Goal: Task Accomplishment & Management: Manage account settings

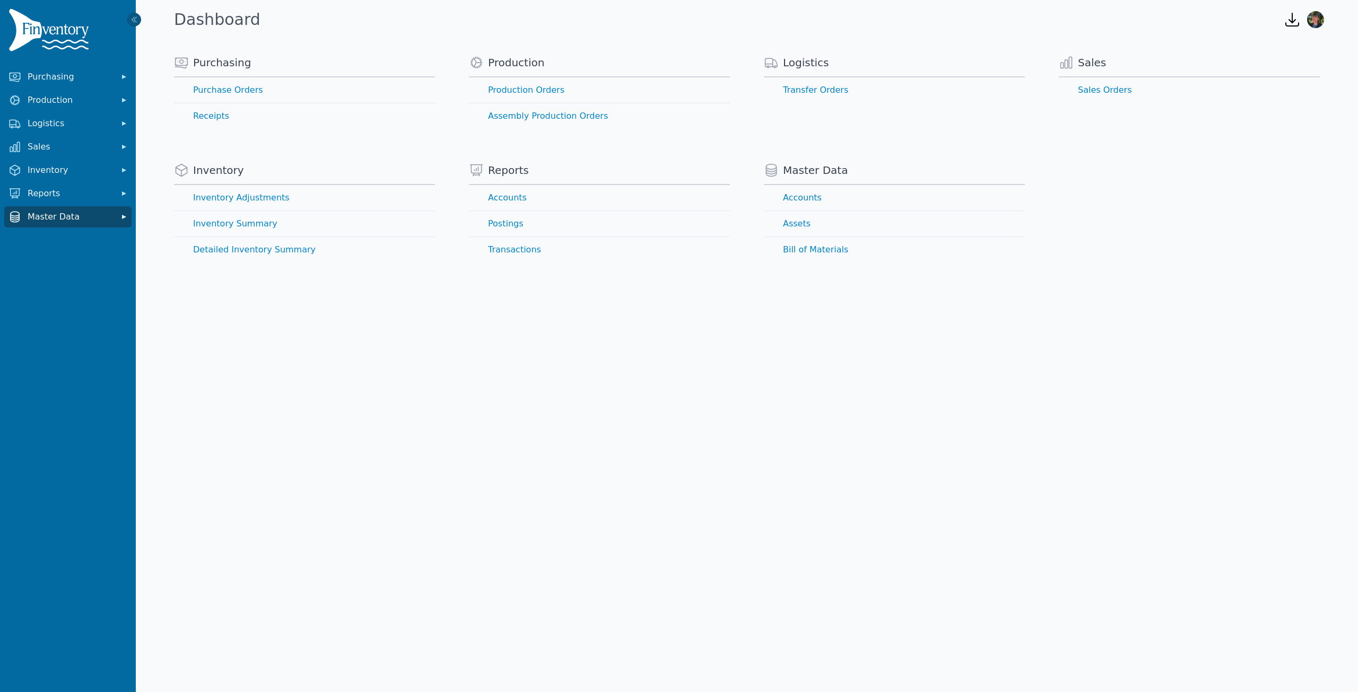
click at [97, 220] on span "Master Data" at bounding box center [70, 217] width 85 height 13
click at [24, 262] on link "Assets" at bounding box center [67, 261] width 123 height 21
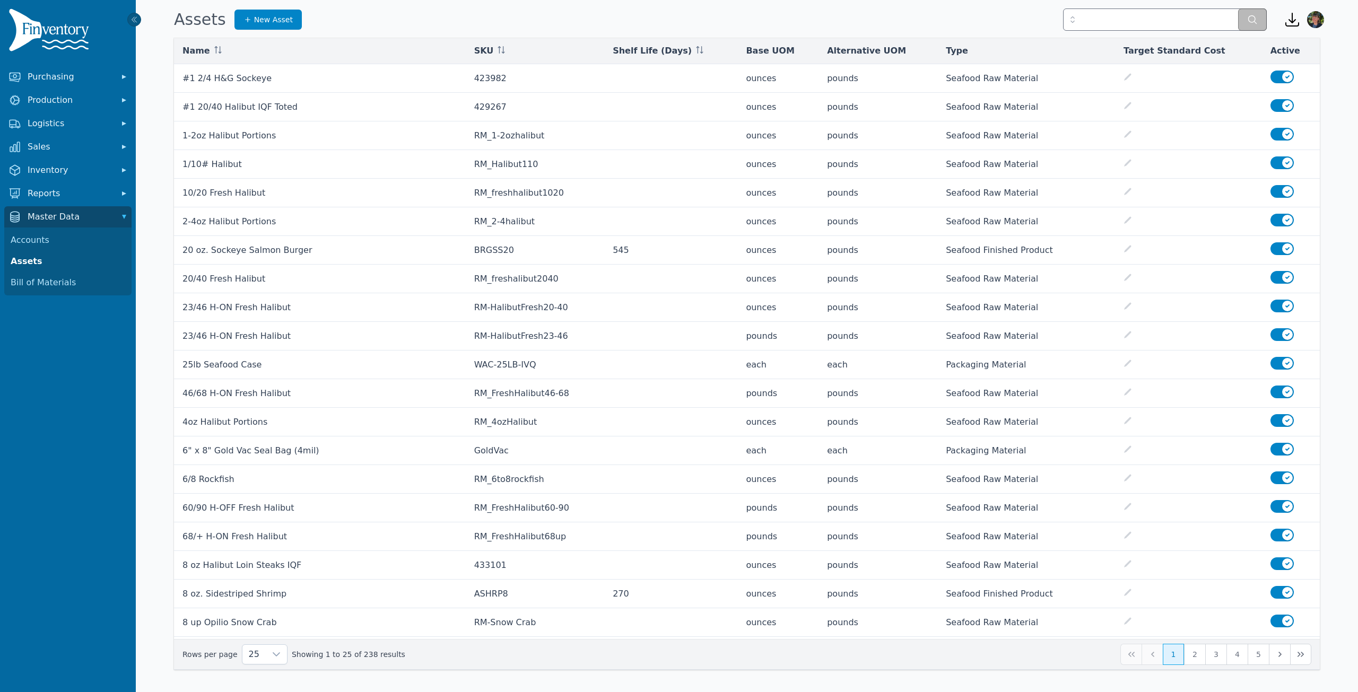
click at [1291, 23] on icon "button" at bounding box center [1292, 19] width 17 height 17
click at [973, 26] on div "Assets New Asset" at bounding box center [721, 19] width 1102 height 29
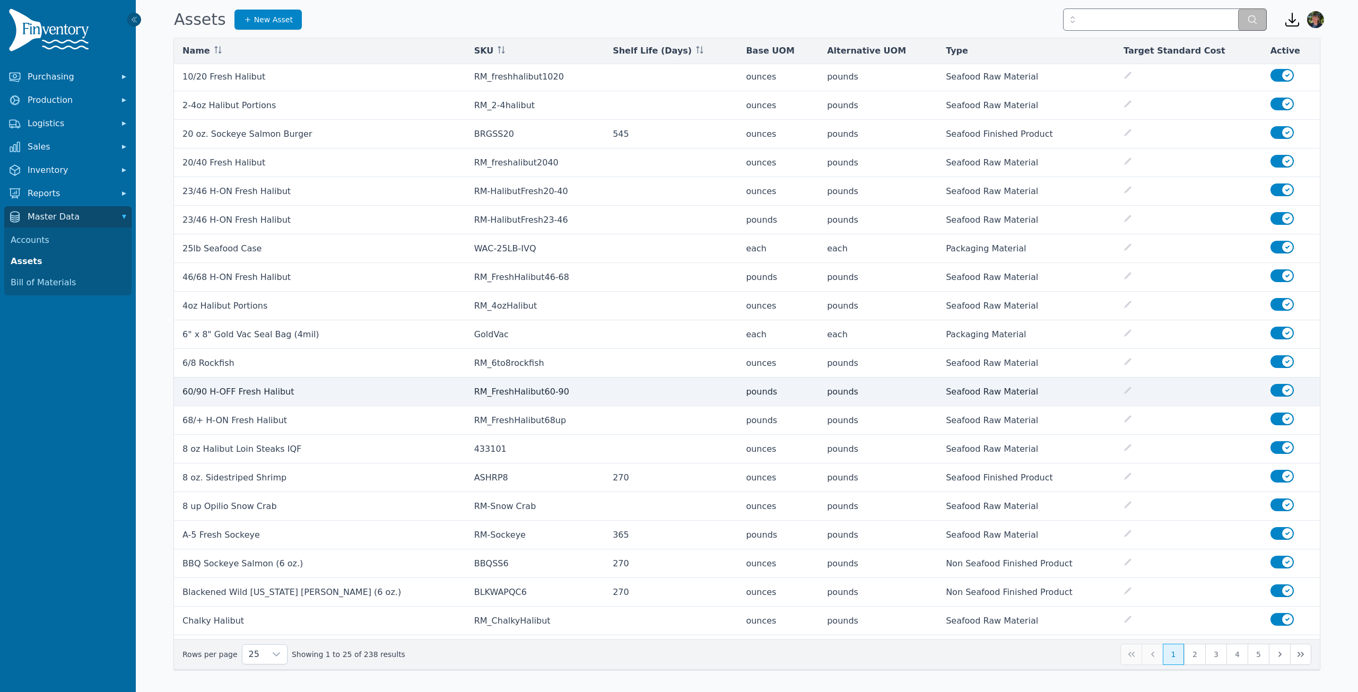
scroll to position [128, 0]
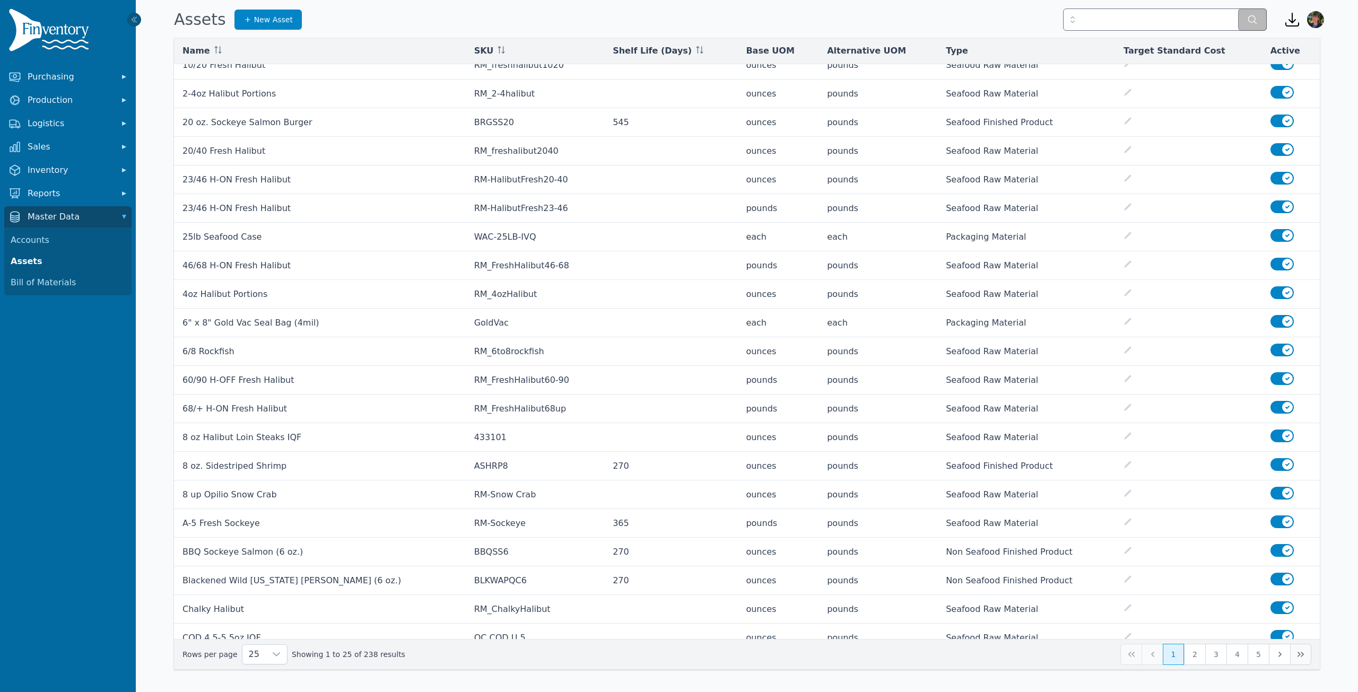
click at [1300, 655] on icon "Last Page" at bounding box center [1301, 654] width 6 height 5
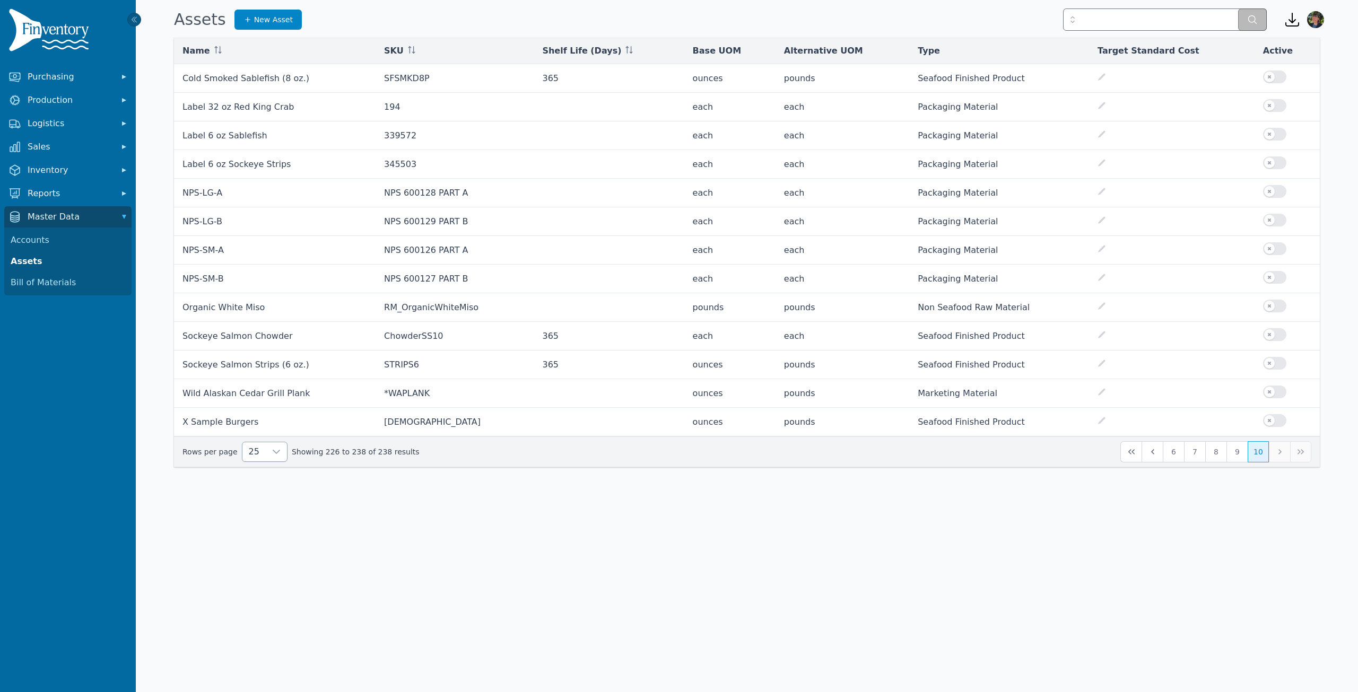
click at [272, 448] on icon at bounding box center [276, 452] width 8 height 8
click at [257, 556] on span "250" at bounding box center [252, 557] width 16 height 13
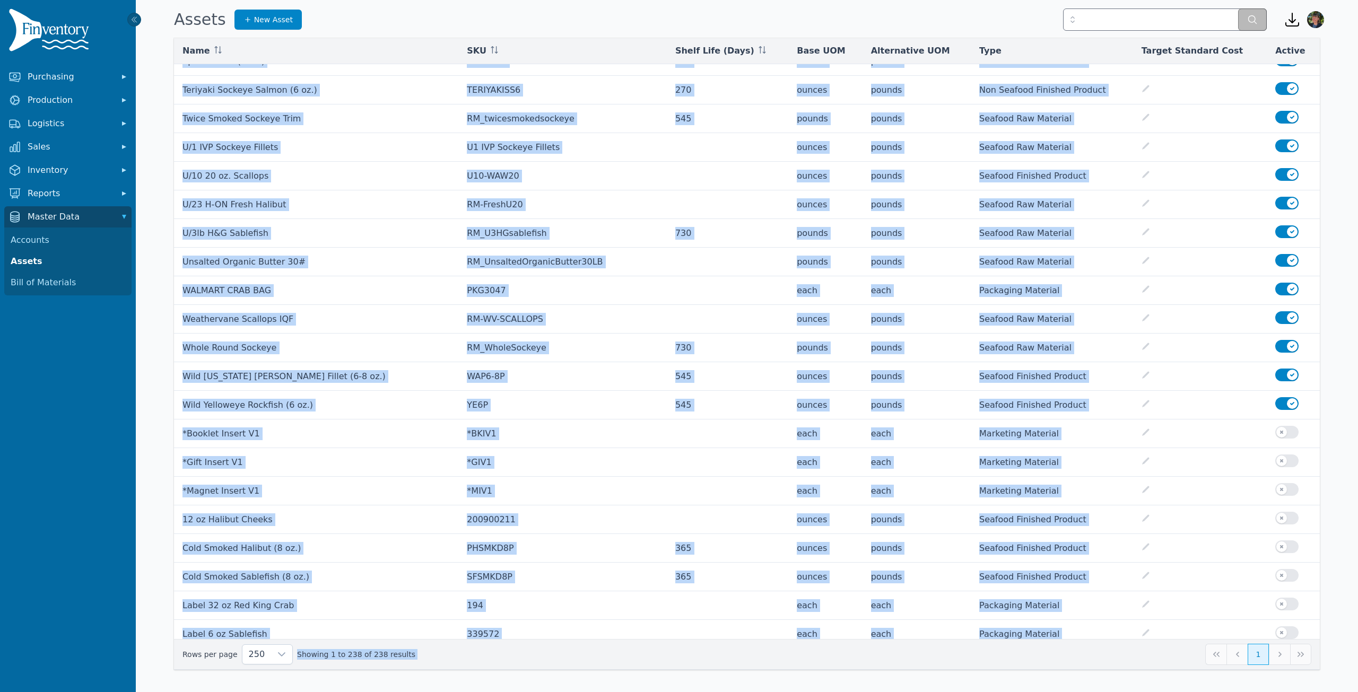
scroll to position [6118, 0]
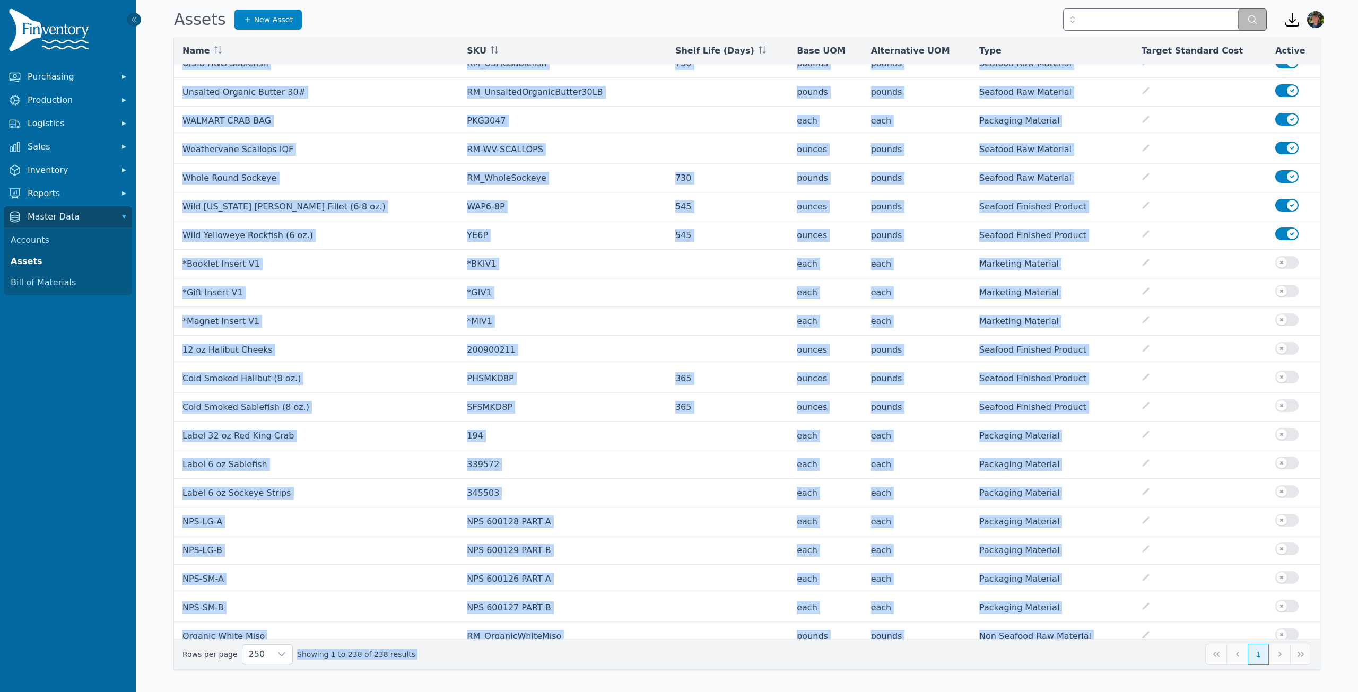
drag, startPoint x: 180, startPoint y: 73, endPoint x: 949, endPoint y: 708, distance: 997.3
click at [949, 692] on html "Purchasing Production Logistics Sales Inventory Reports Master Data Accounts As…" at bounding box center [679, 346] width 1358 height 692
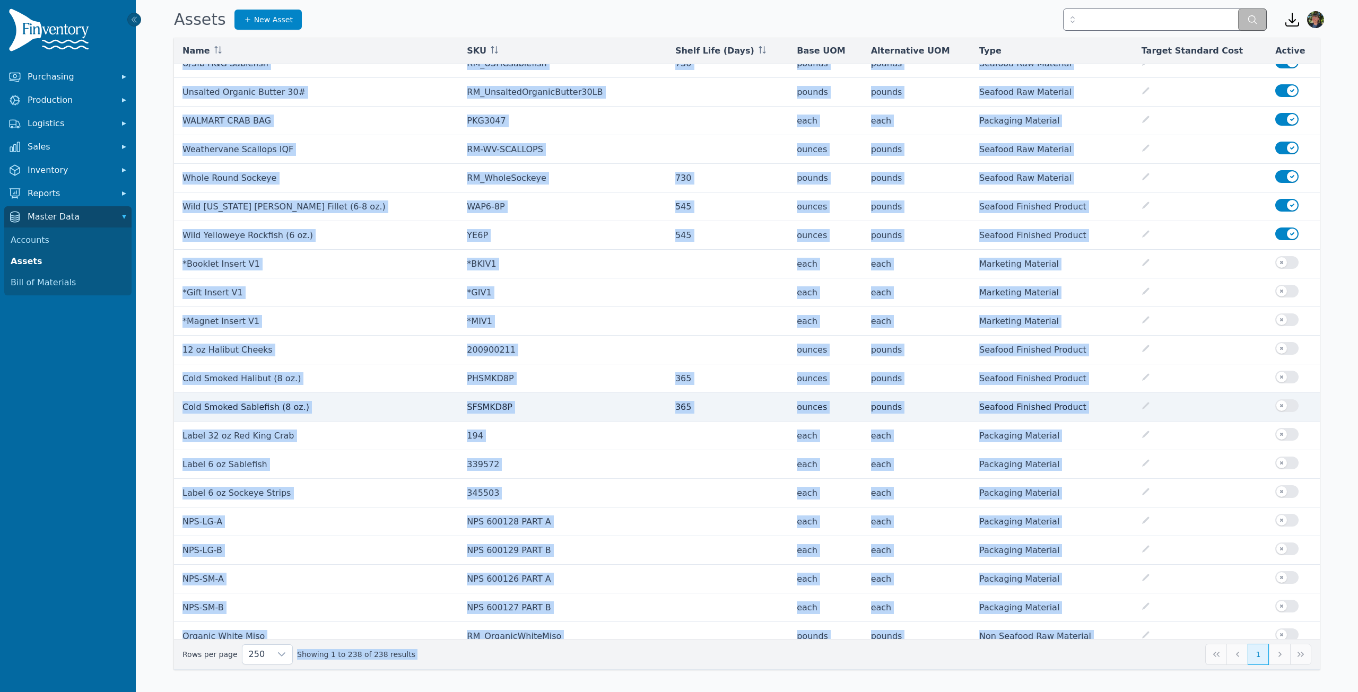
copy body "#1 2/4 H&G Sockeye 423982 ounces pounds Seafood Raw Material Use setting #1 20/…"
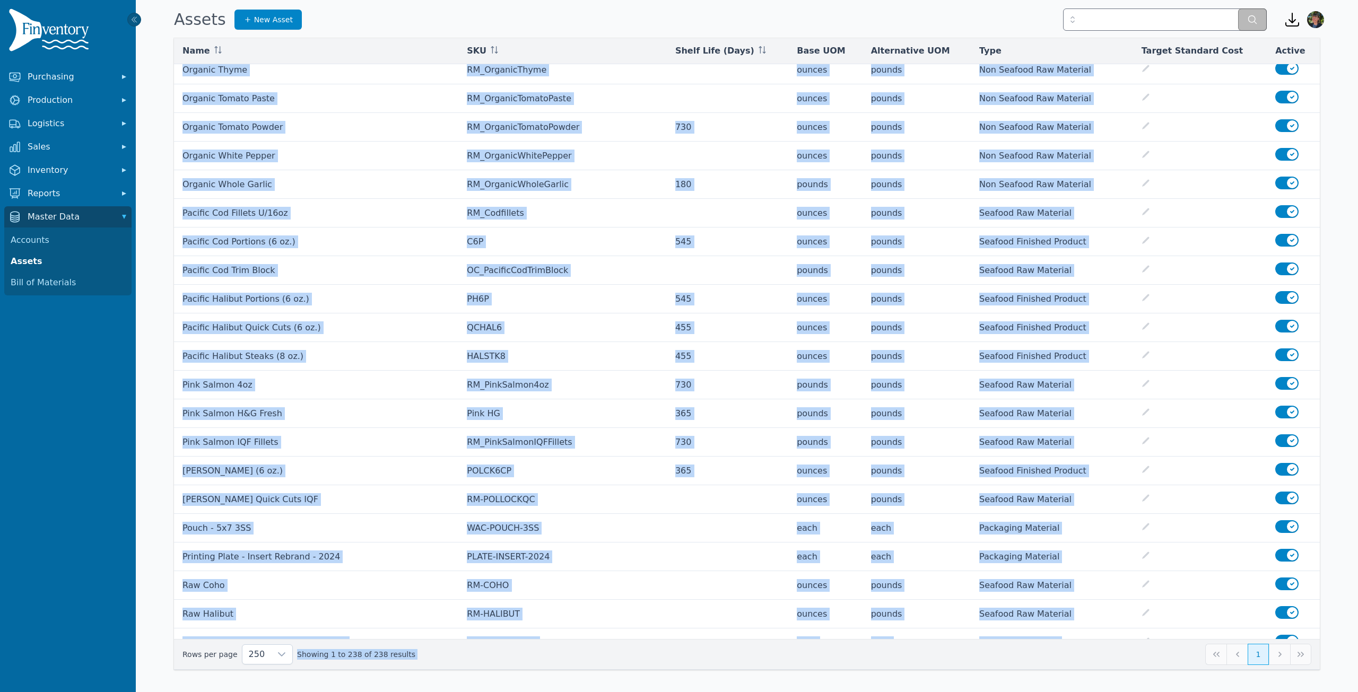
scroll to position [4155, 0]
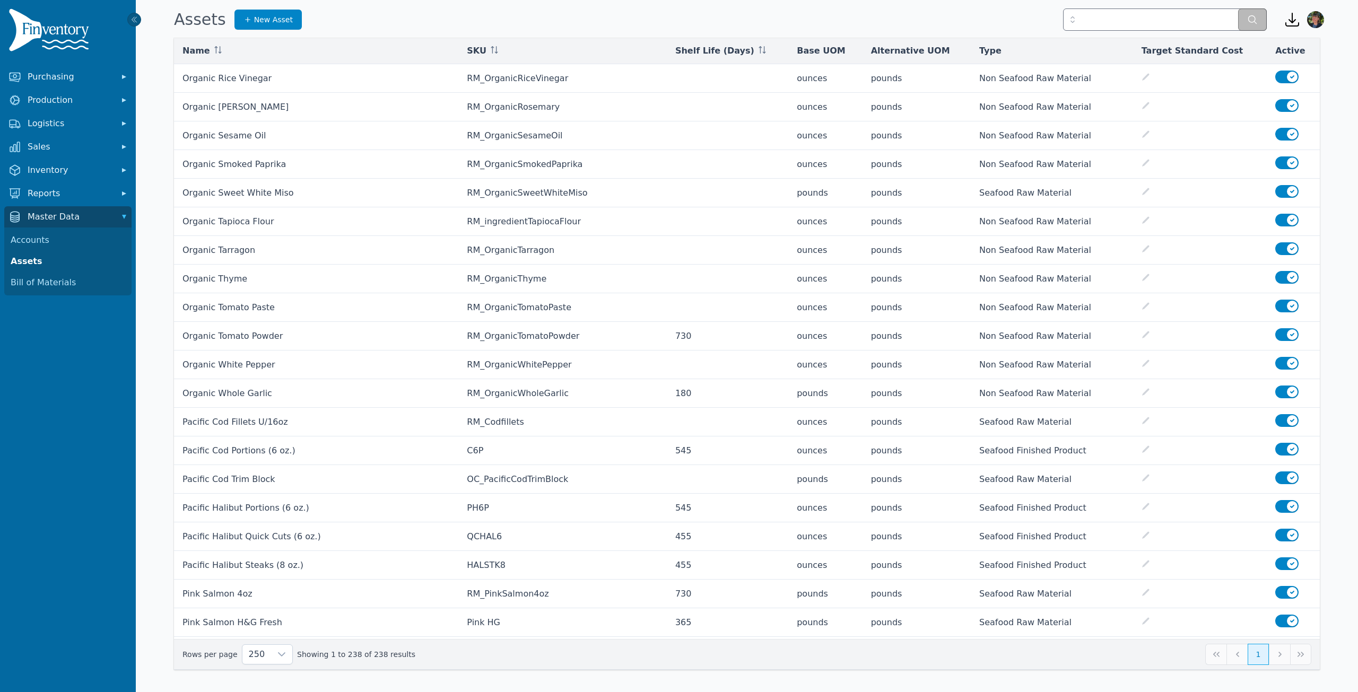
click at [621, 24] on div "Assets New Asset" at bounding box center [721, 19] width 1102 height 29
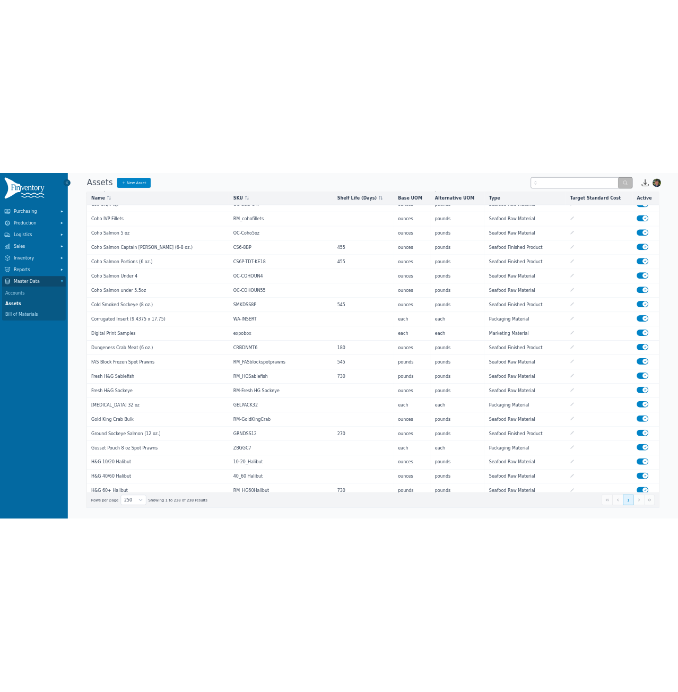
scroll to position [0, 0]
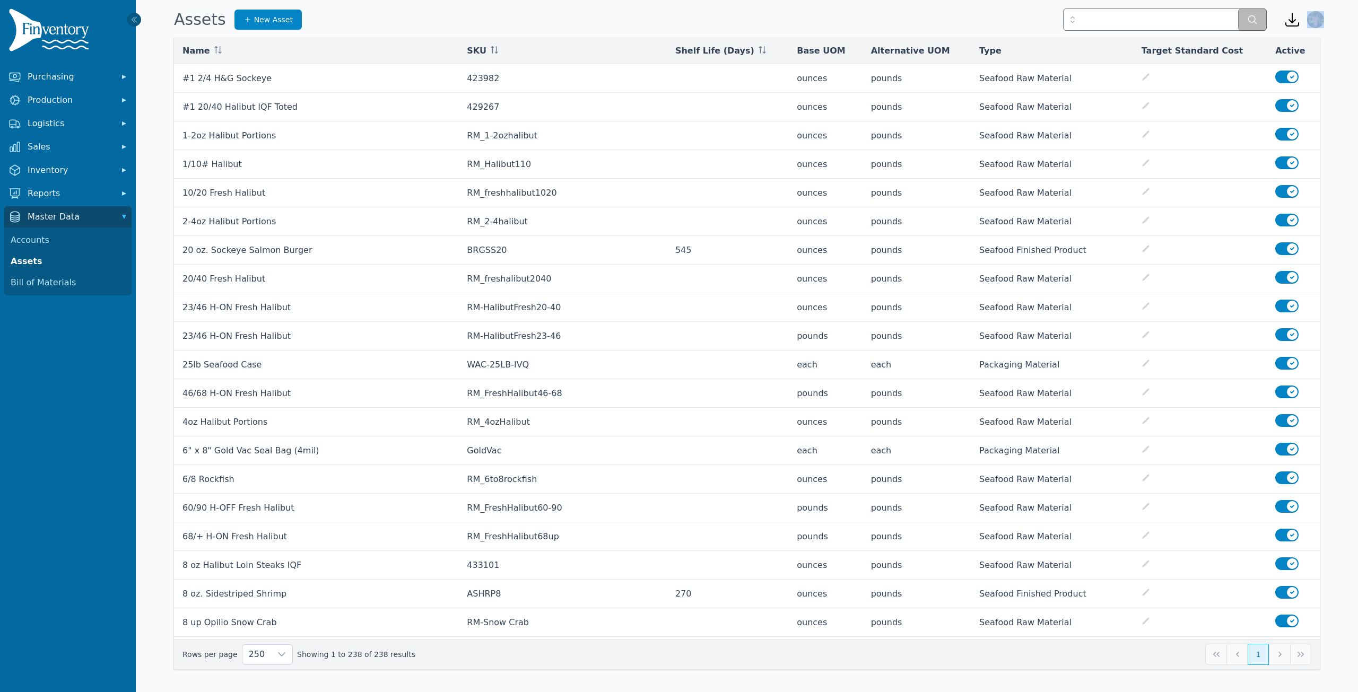
drag, startPoint x: 173, startPoint y: 47, endPoint x: 348, endPoint y: 29, distance: 176.0
click at [349, 30] on div "Open sidebar Assets New Asset Open downloads menu Open user menu Name SKU Shelf…" at bounding box center [679, 343] width 1358 height 687
drag, startPoint x: 1294, startPoint y: 51, endPoint x: 154, endPoint y: 105, distance: 1141.1
click at [154, 105] on div "Name SKU Shelf Life (Days) Base UOM Alternative UOM Type Target Standard Cost A…" at bounding box center [747, 360] width 1223 height 653
click at [506, 19] on div "Assets New Asset" at bounding box center [721, 19] width 1102 height 29
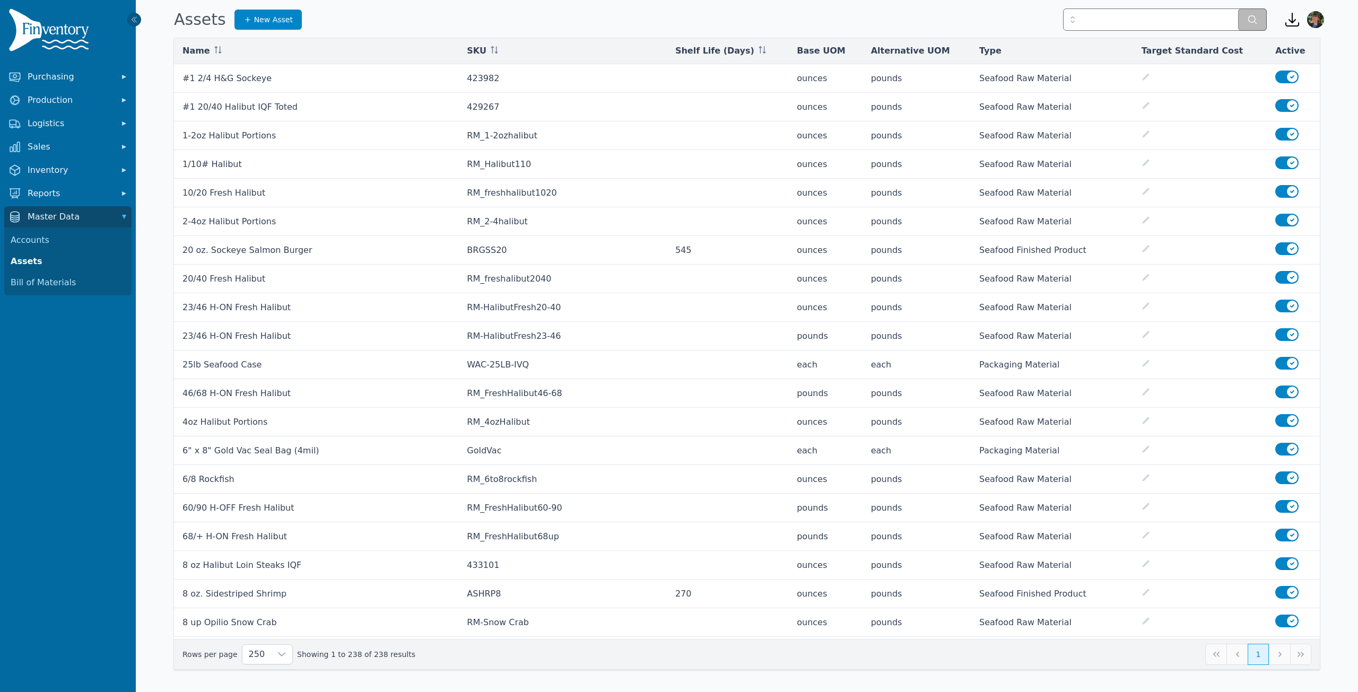
click at [12, 427] on nav "Purchasing Production Logistics Sales Inventory Reports Master Data Accounts As…" at bounding box center [68, 379] width 136 height 627
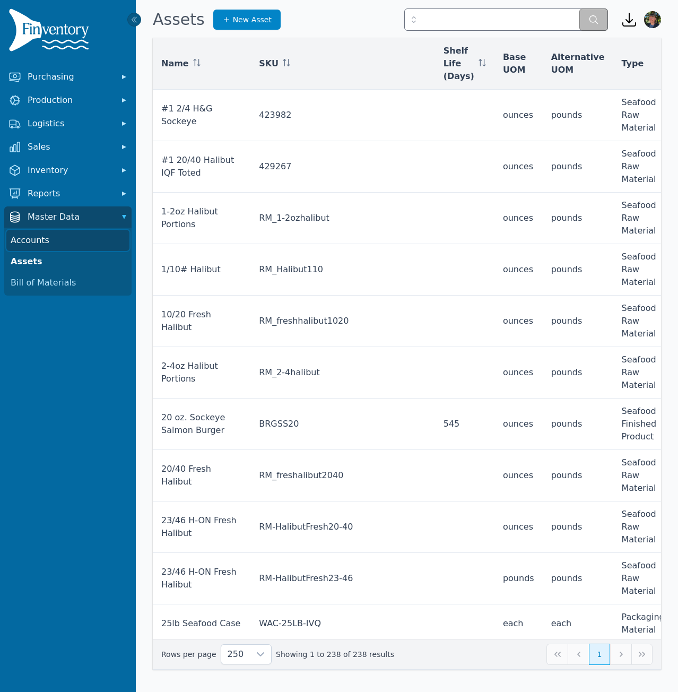
click at [58, 237] on link "Accounts" at bounding box center [67, 240] width 123 height 21
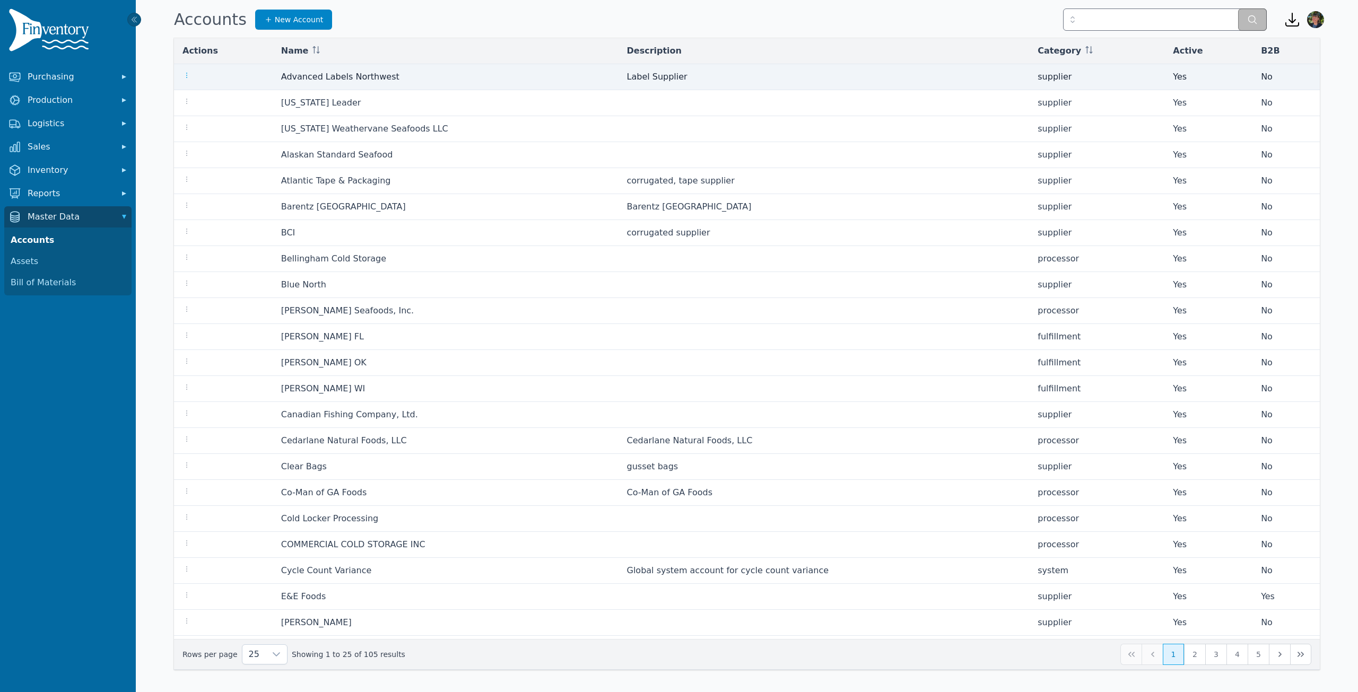
click at [187, 76] on icon "button" at bounding box center [186, 75] width 1 height 5
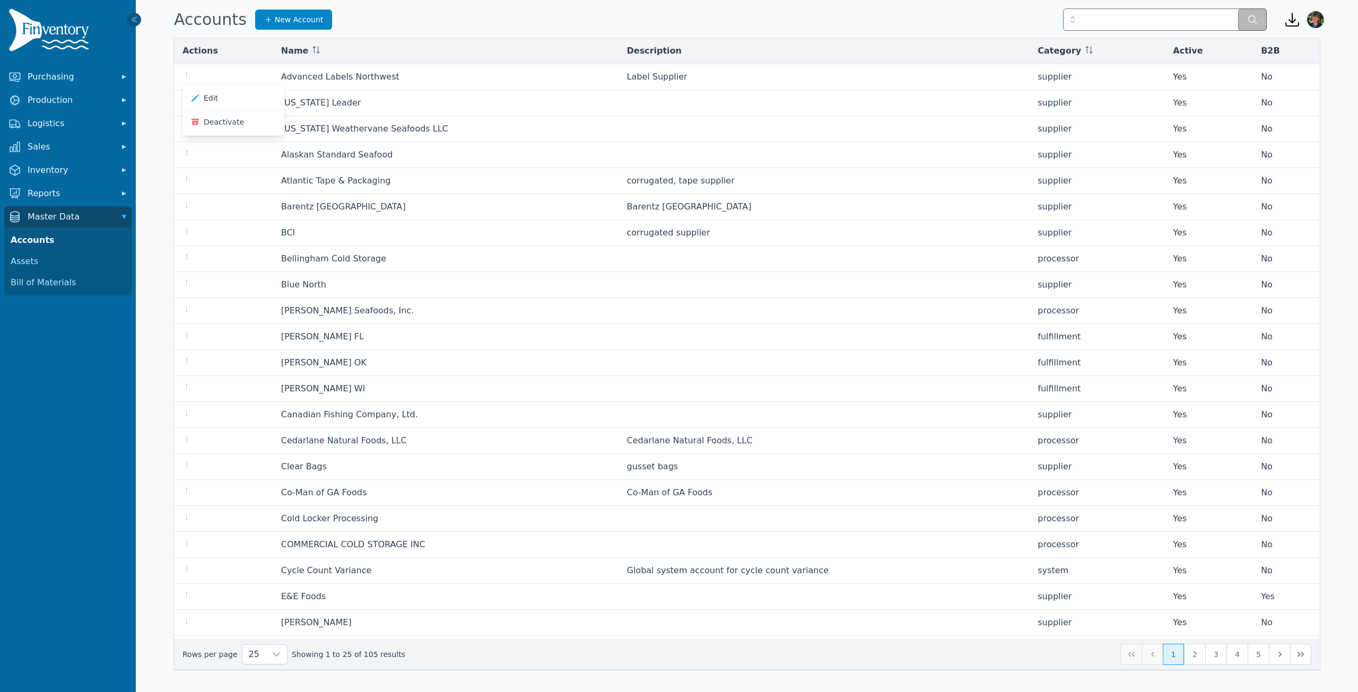
click at [158, 66] on div "Actions Name Description Category Active B2B Advanced Labels Northwest Label Su…" at bounding box center [747, 354] width 1180 height 632
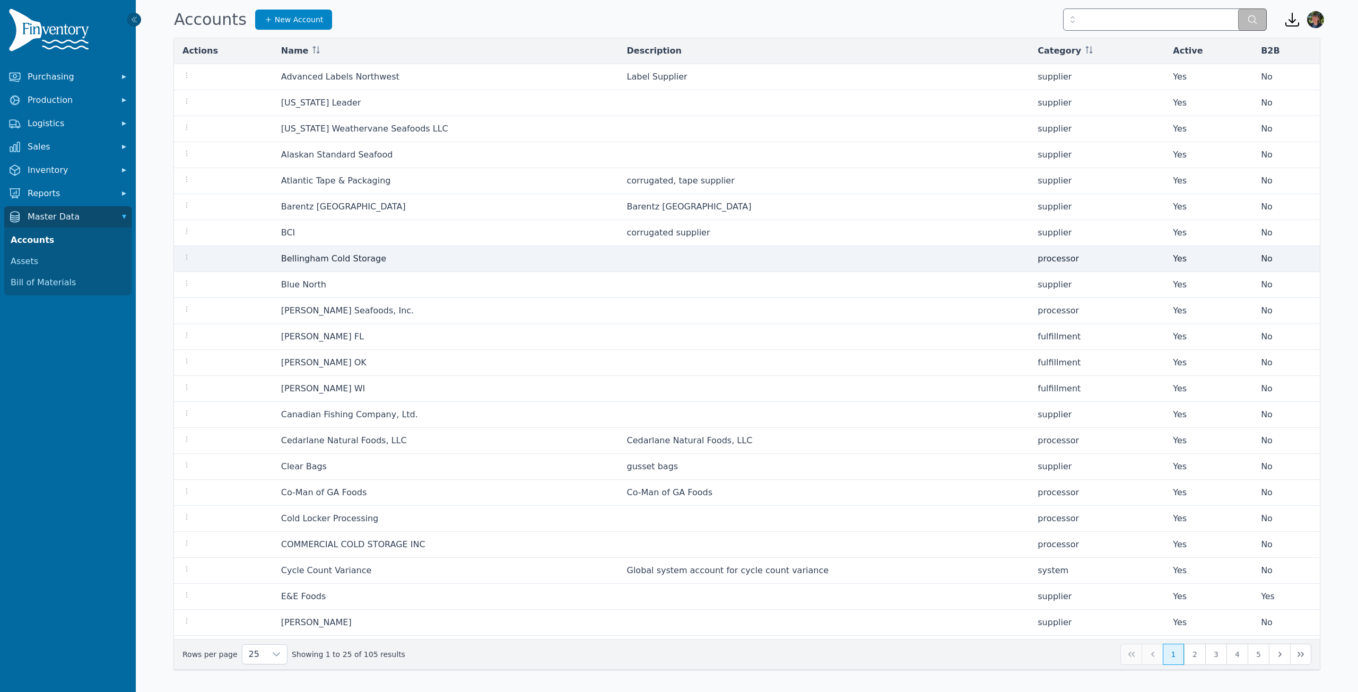
click at [181, 256] on td at bounding box center [223, 259] width 99 height 26
click at [185, 258] on icon "button" at bounding box center [187, 257] width 8 height 8
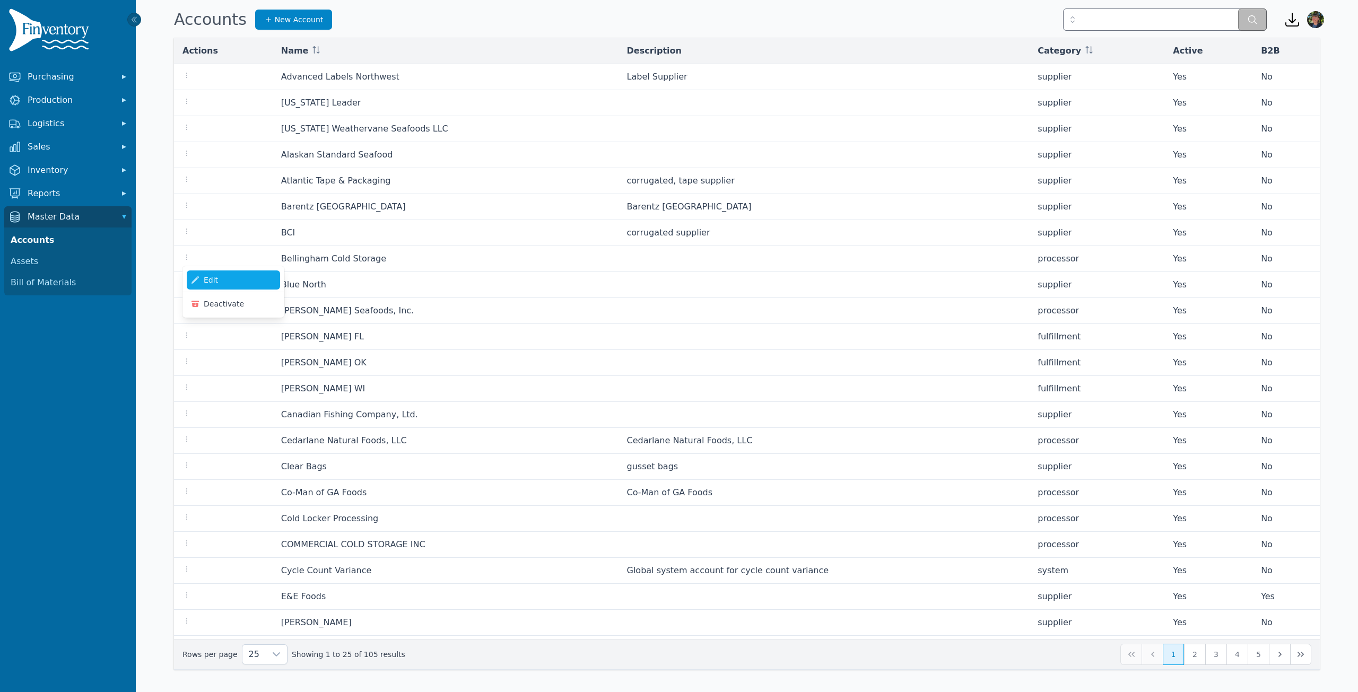
click at [214, 276] on link "Edit" at bounding box center [233, 280] width 93 height 19
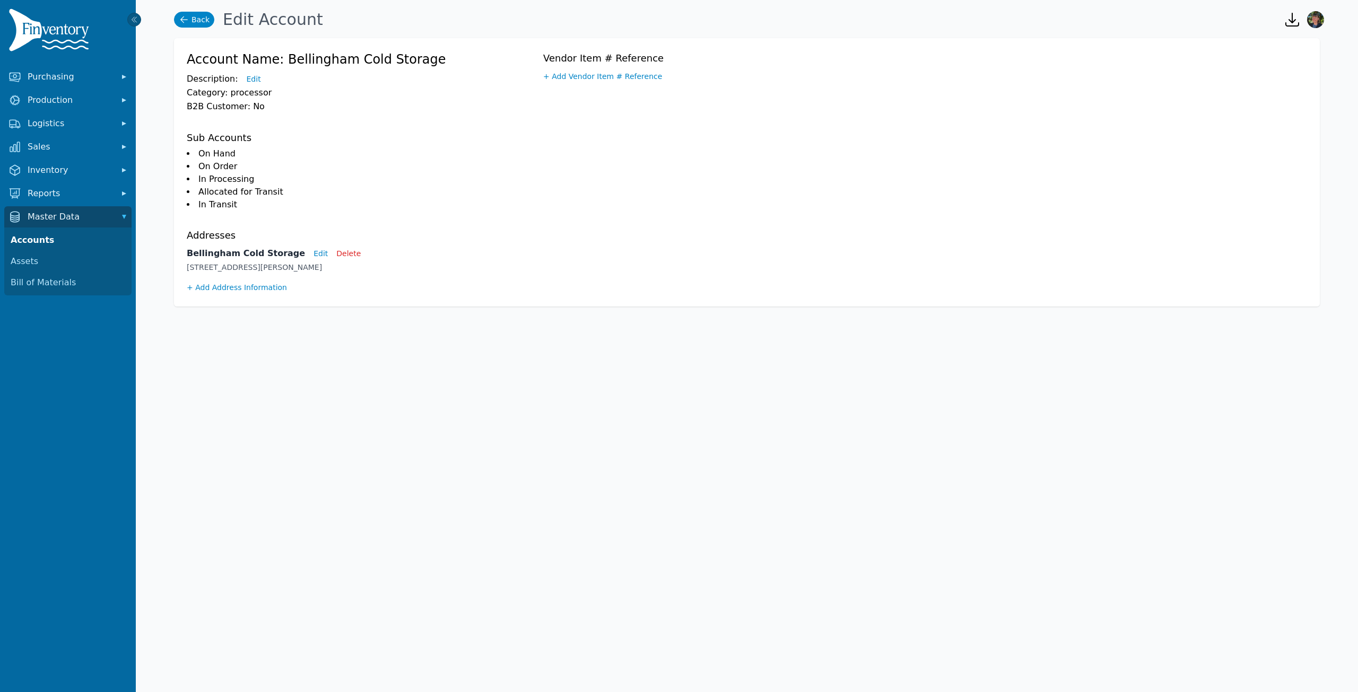
click at [200, 17] on link "Back" at bounding box center [194, 20] width 40 height 16
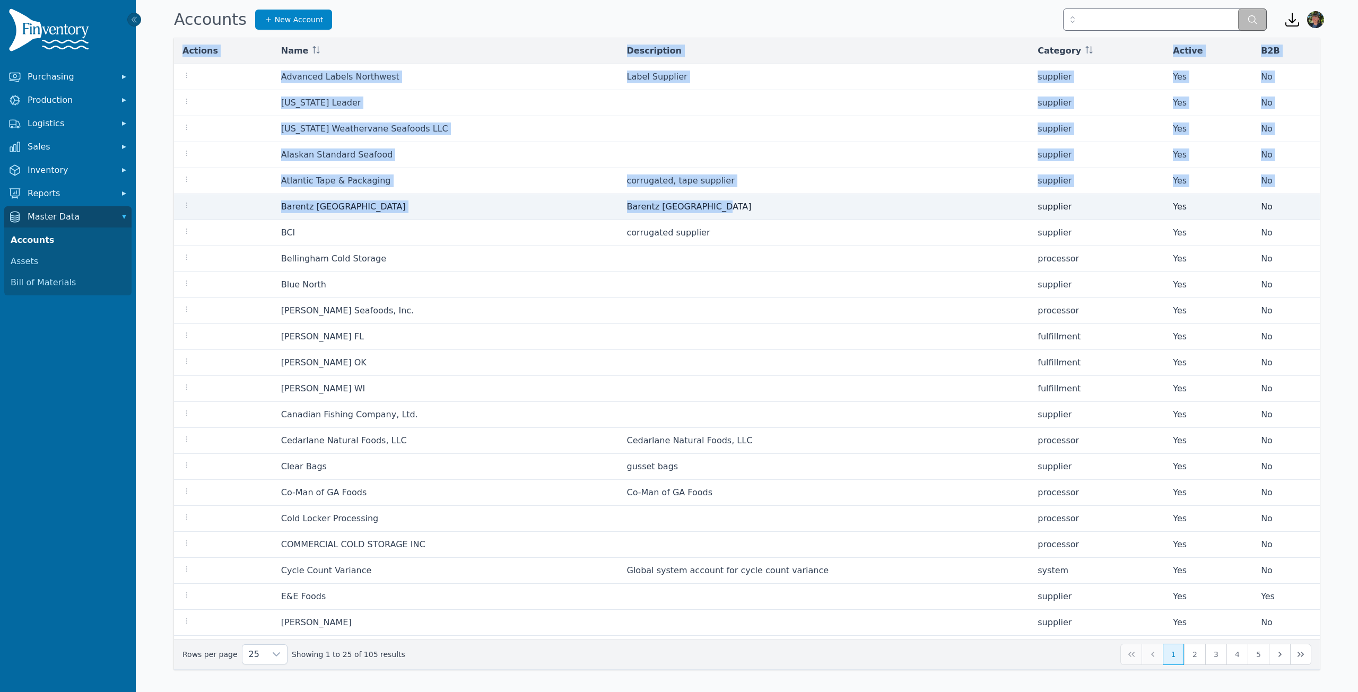
drag, startPoint x: 181, startPoint y: 48, endPoint x: 777, endPoint y: 203, distance: 615.9
click at [777, 203] on table "Actions Name Description Category Active B2B Advanced Labels Northwest Label Su…" at bounding box center [747, 376] width 1146 height 676
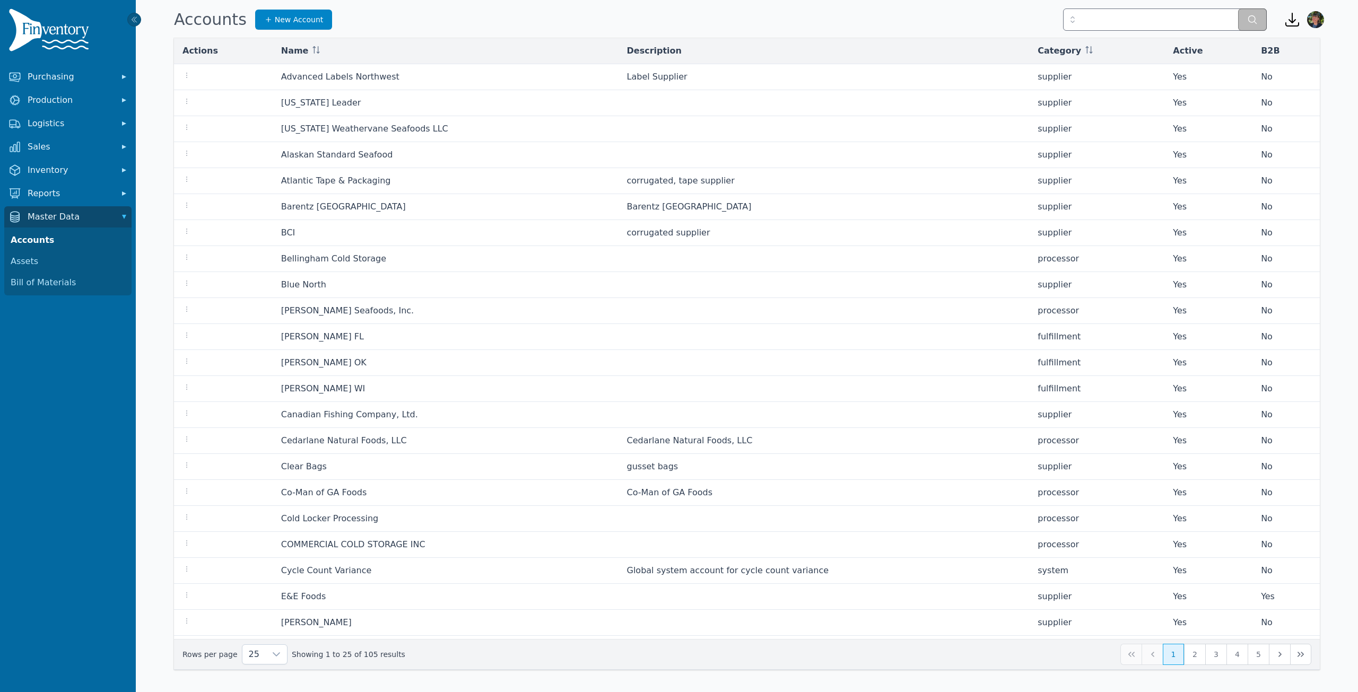
click at [136, 134] on div "Actions Name Description Category Active B2B Advanced Labels Northwest Label Su…" at bounding box center [747, 360] width 1223 height 653
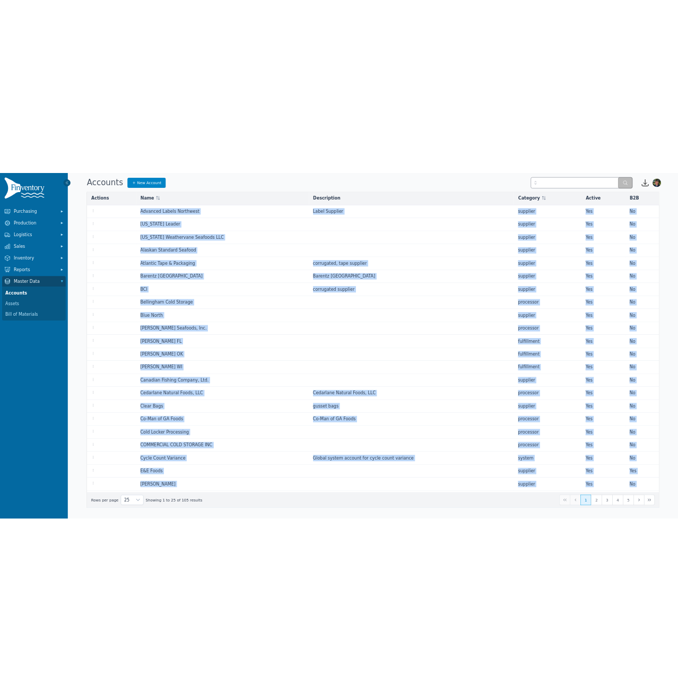
scroll to position [75, 0]
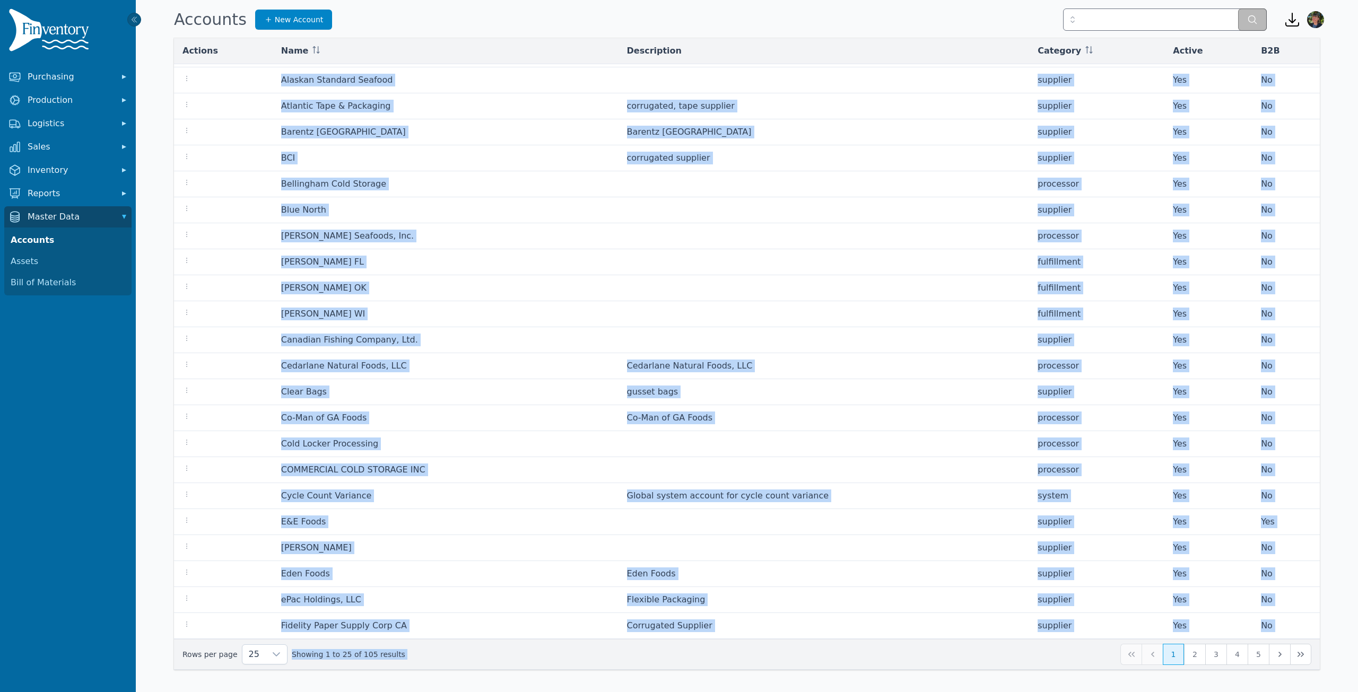
drag, startPoint x: 249, startPoint y: 68, endPoint x: 1297, endPoint y: 670, distance: 1208.7
click at [1297, 670] on div "Actions Name Description Category Active B2B Advanced Labels Northwest Label Su…" at bounding box center [747, 360] width 1223 height 653
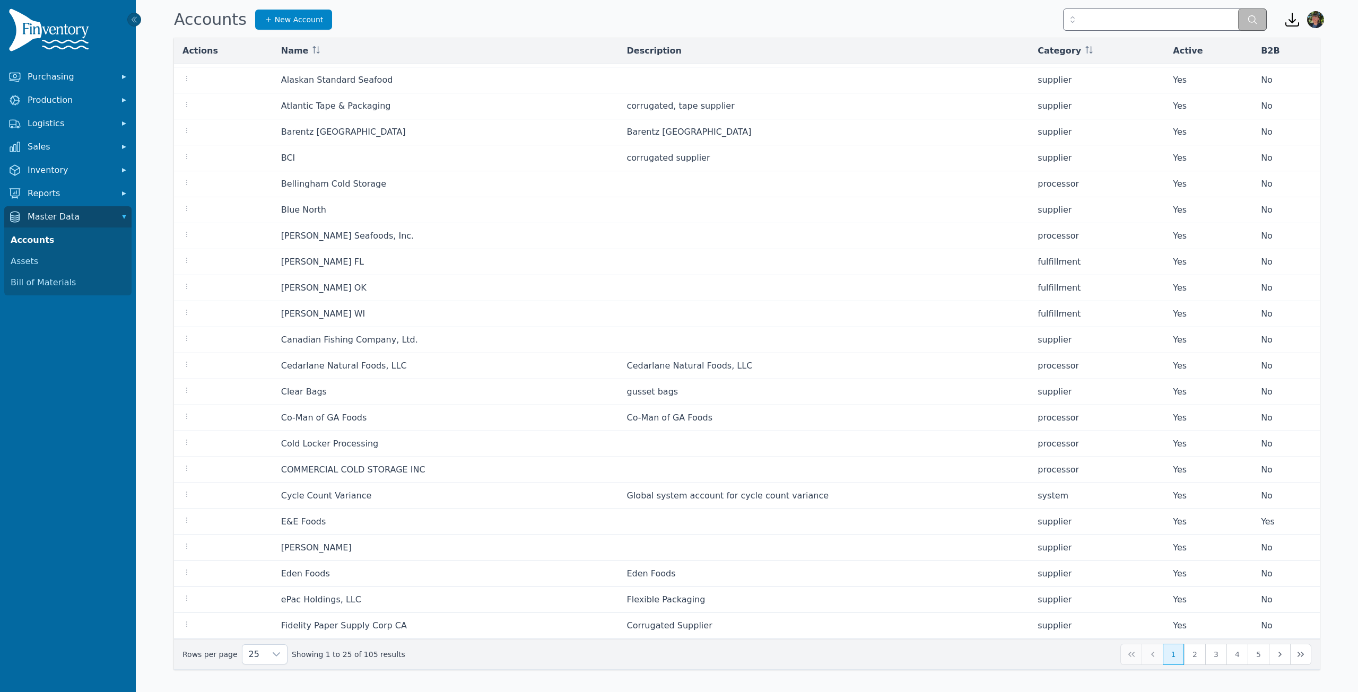
click at [822, 15] on div "Accounts New Account" at bounding box center [721, 19] width 1102 height 29
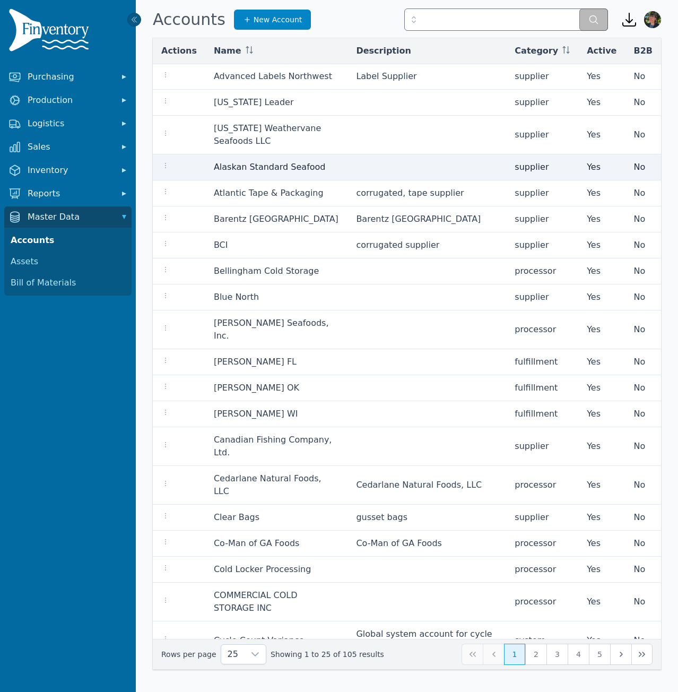
scroll to position [0, 0]
